Goal: Find specific page/section: Locate a particular part of the current website

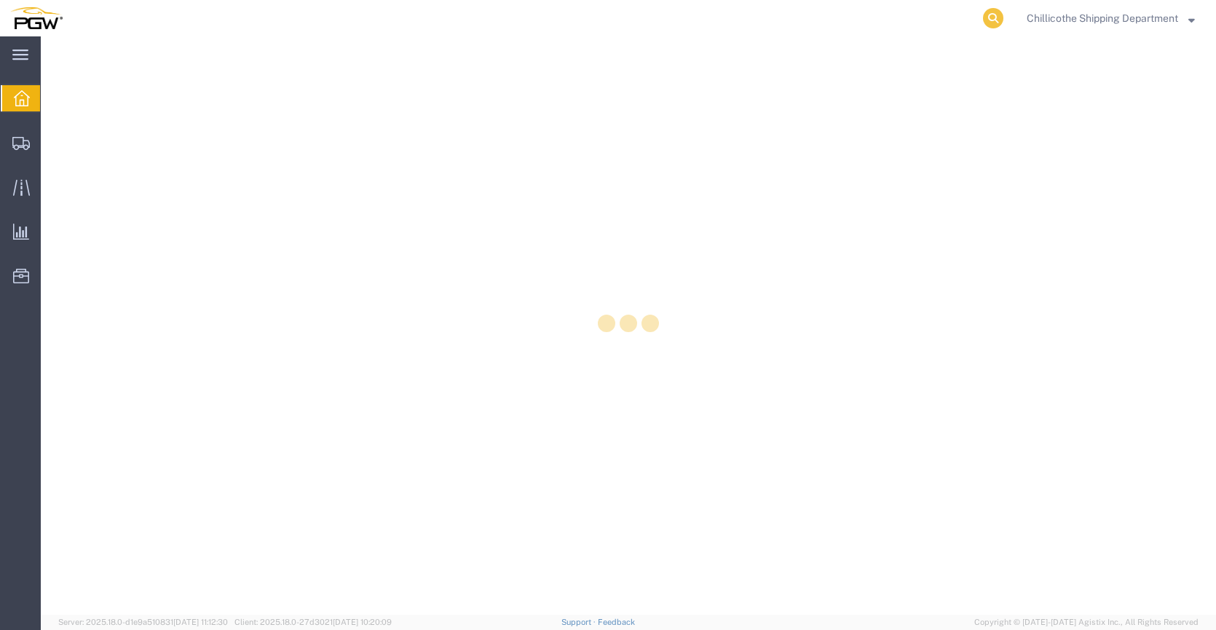
click at [995, 15] on icon at bounding box center [993, 18] width 20 height 20
click at [880, 11] on input "search" at bounding box center [761, 18] width 443 height 35
paste input "667782"
type input "667782"
click at [988, 13] on icon at bounding box center [993, 18] width 20 height 20
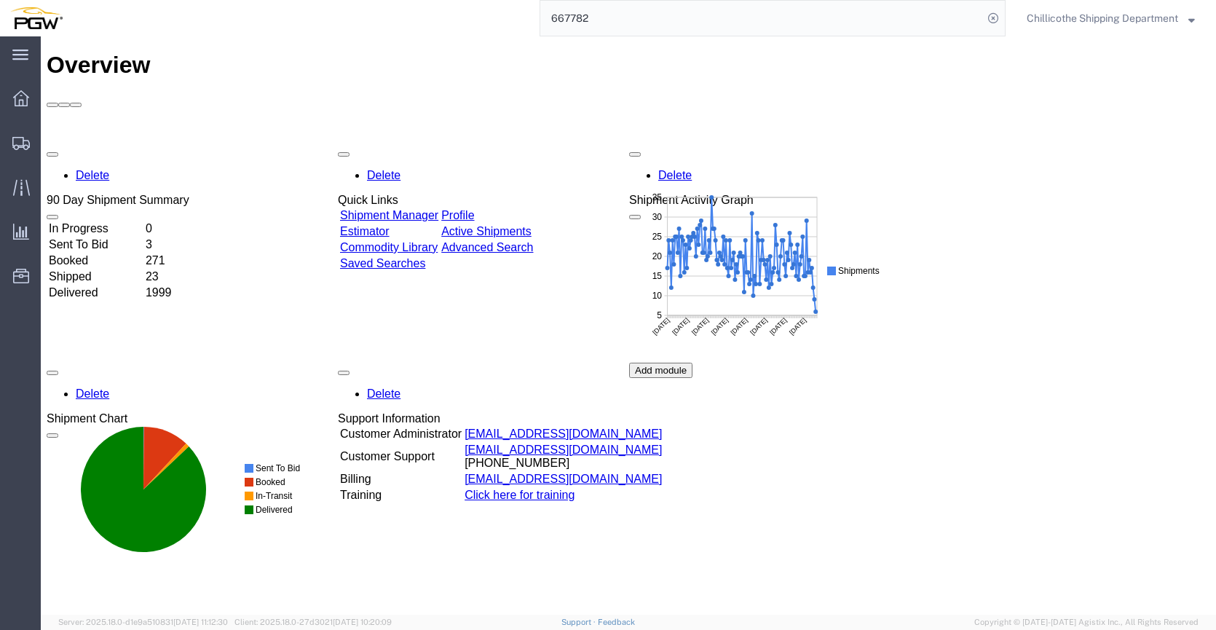
click at [805, 9] on input "667782" at bounding box center [761, 18] width 443 height 35
click at [993, 24] on icon at bounding box center [993, 18] width 20 height 20
click at [990, 14] on icon at bounding box center [993, 18] width 20 height 20
paste input "667782"
type input "667782"
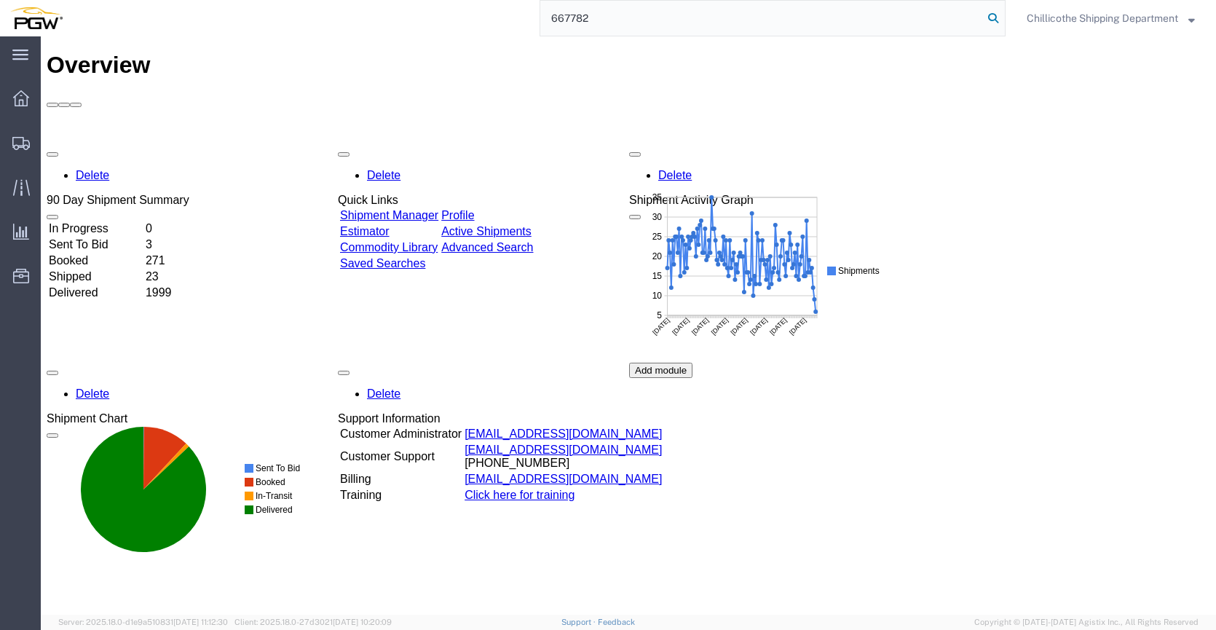
click at [983, 13] on icon at bounding box center [993, 18] width 20 height 20
click at [600, 27] on input "667782" at bounding box center [761, 18] width 443 height 35
click at [992, 23] on icon at bounding box center [993, 18] width 20 height 20
click at [985, 19] on icon at bounding box center [993, 18] width 20 height 20
click at [862, 14] on input "search" at bounding box center [761, 18] width 443 height 35
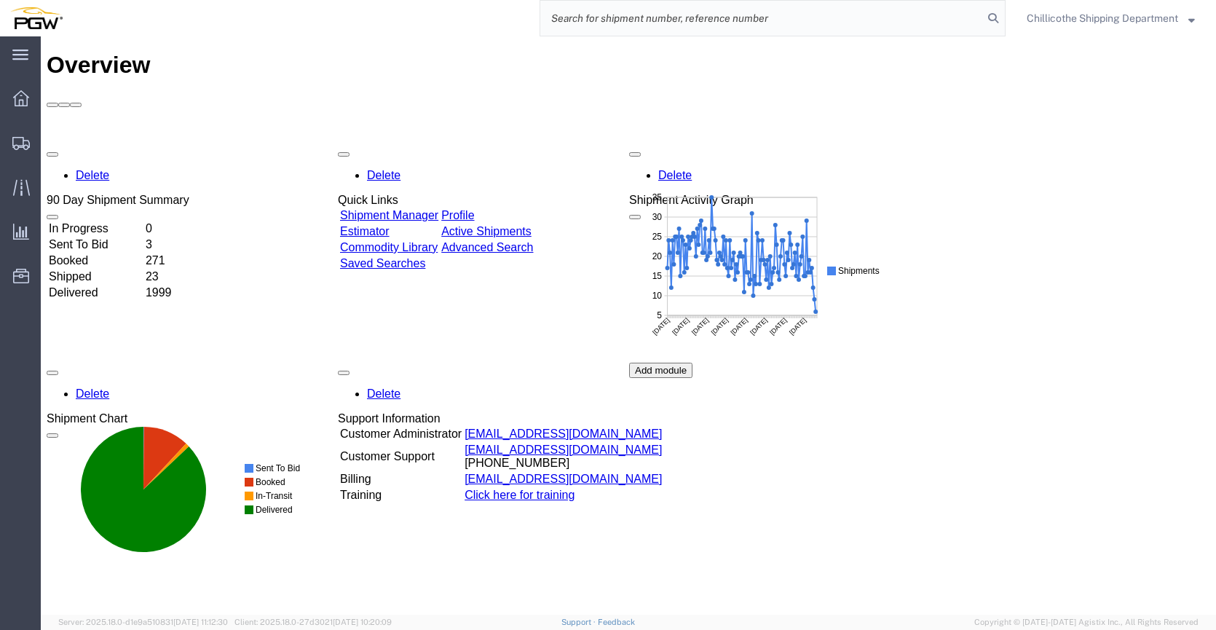
paste input "667782"
type input "667782"
click at [983, 14] on icon at bounding box center [993, 18] width 20 height 20
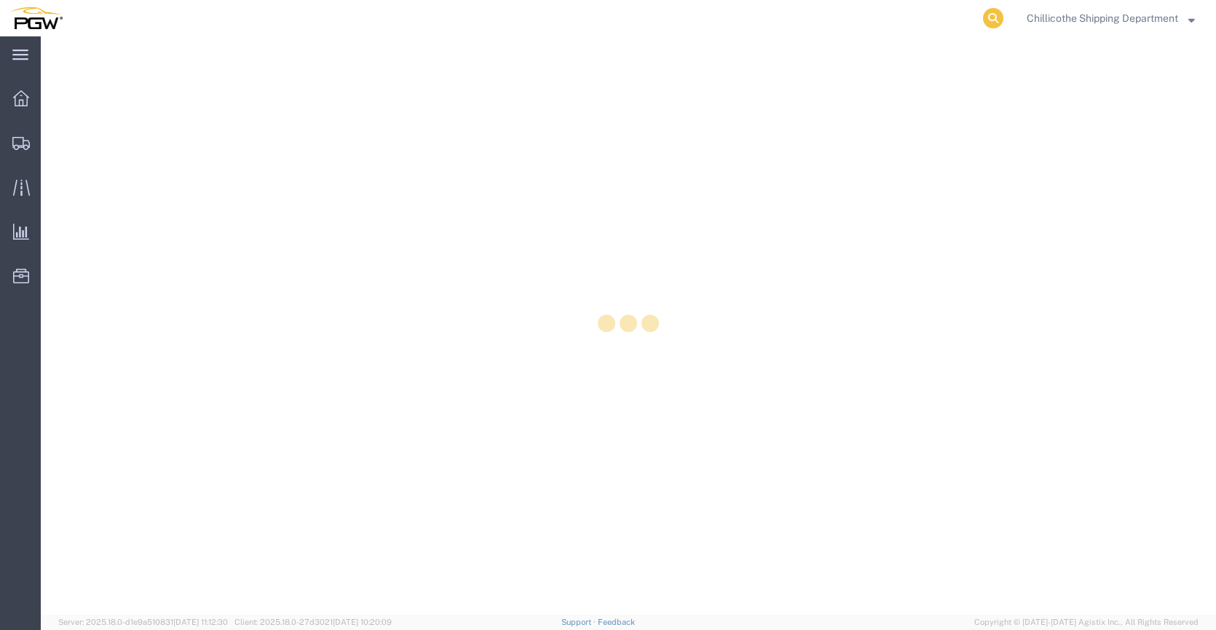
click at [988, 20] on icon at bounding box center [993, 18] width 20 height 20
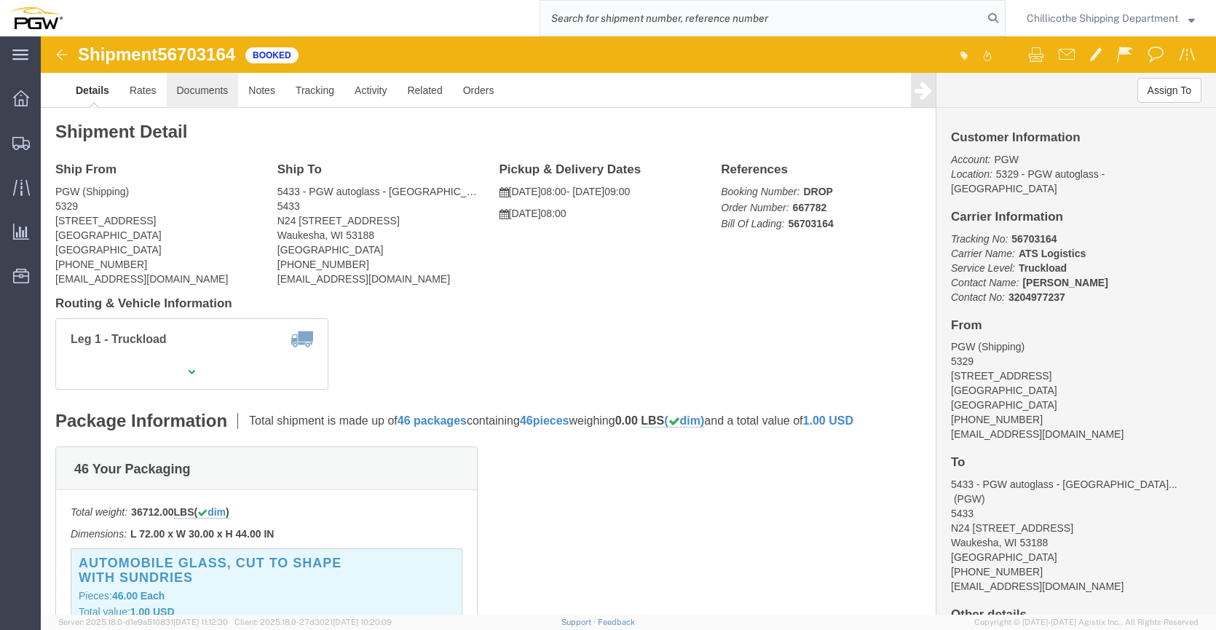
click link "Documents"
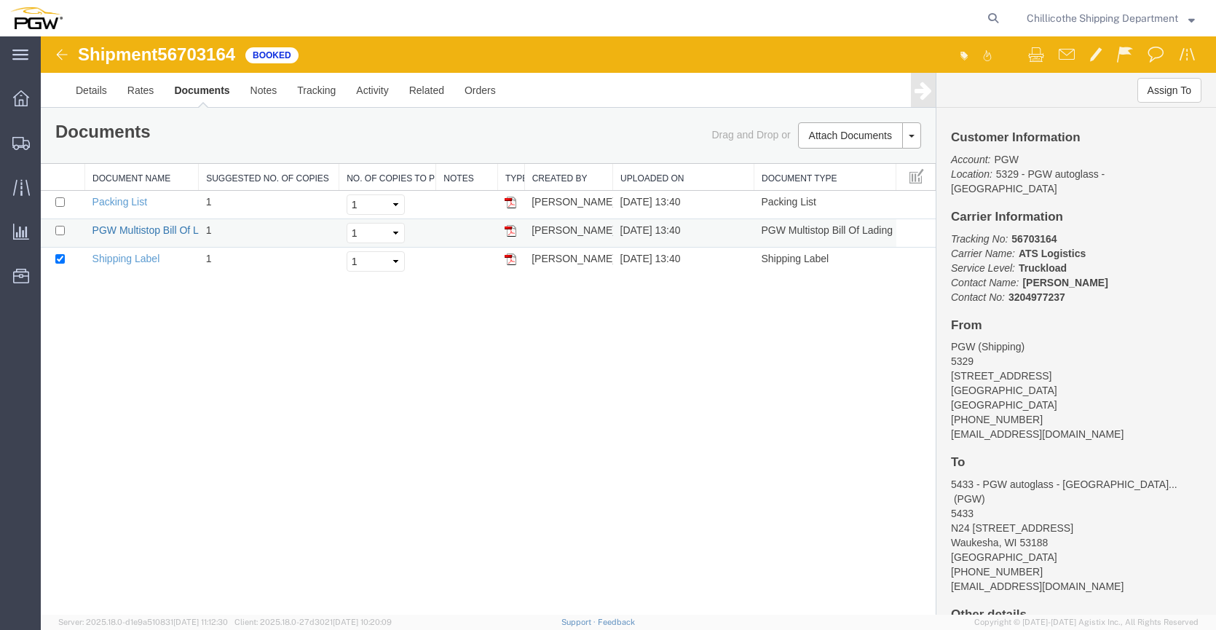
click at [121, 233] on link "PGW Multistop Bill Of Lading" at bounding box center [158, 230] width 132 height 12
